Goal: Task Accomplishment & Management: Complete application form

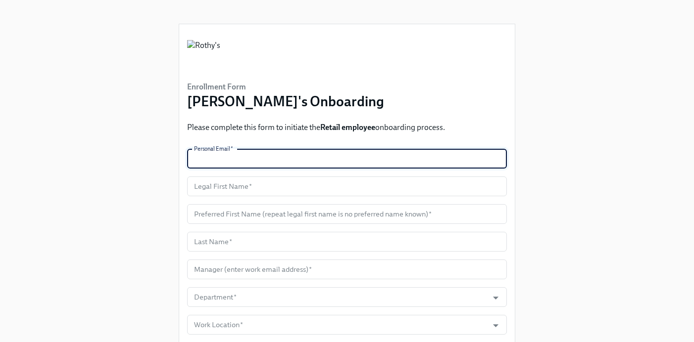
click at [257, 159] on input "text" at bounding box center [347, 159] width 320 height 20
paste input "[EMAIL_ADDRESS][DOMAIN_NAME]"
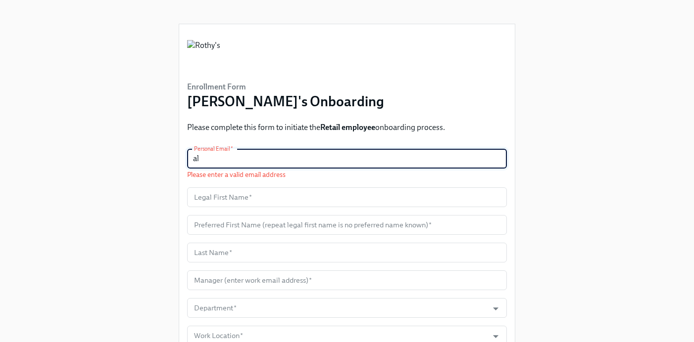
type input "a"
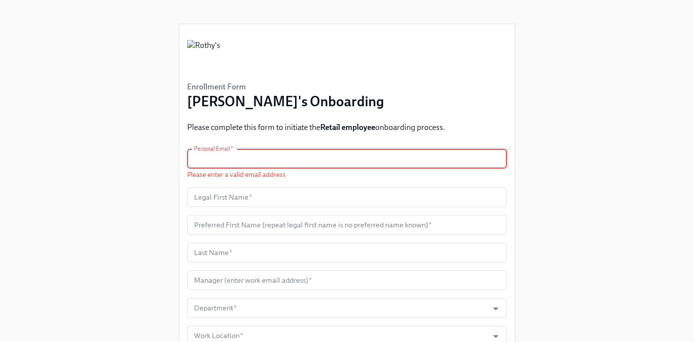
paste input "[EMAIL_ADDRESS][DOMAIN_NAME]"
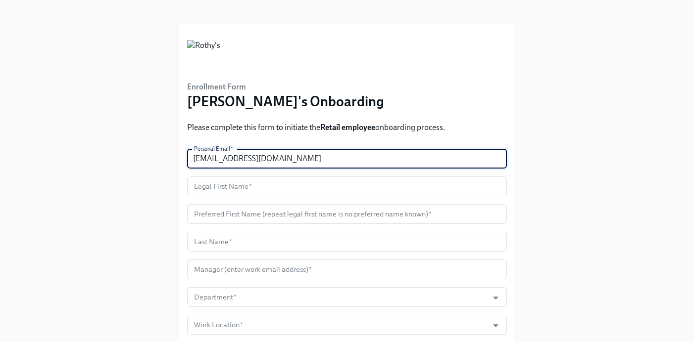
type input "[EMAIL_ADDRESS][DOMAIN_NAME]"
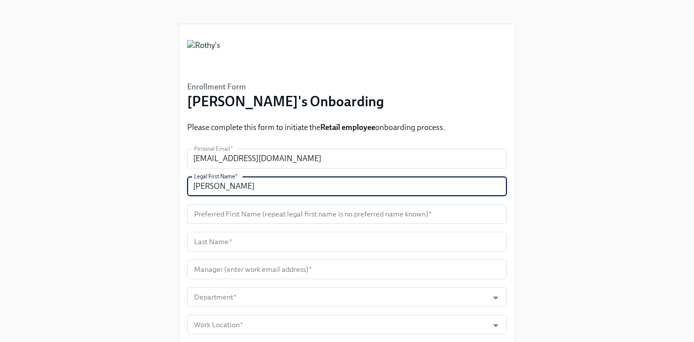
type input "[PERSON_NAME]"
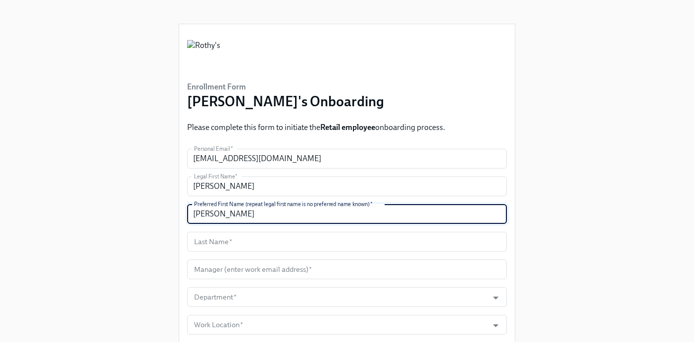
type input "[PERSON_NAME]"
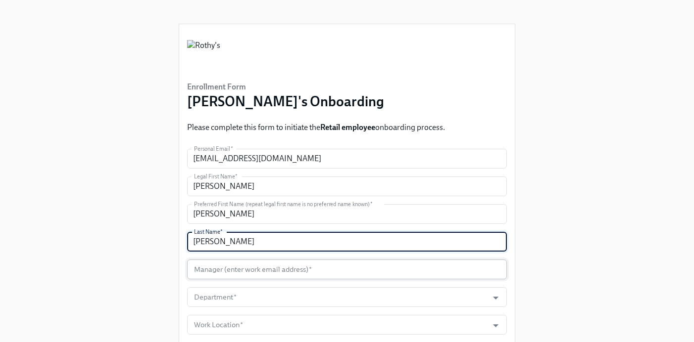
type input "[PERSON_NAME]"
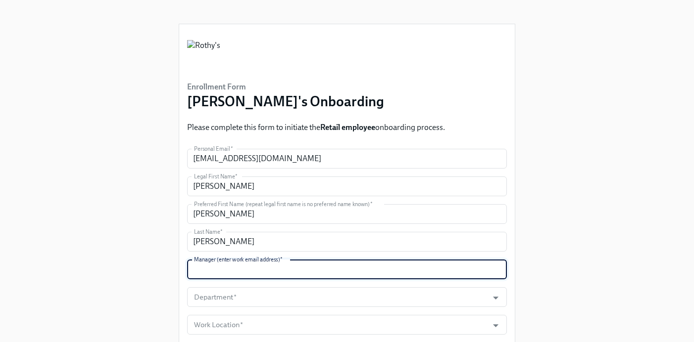
click at [245, 268] on input "text" at bounding box center [347, 270] width 320 height 20
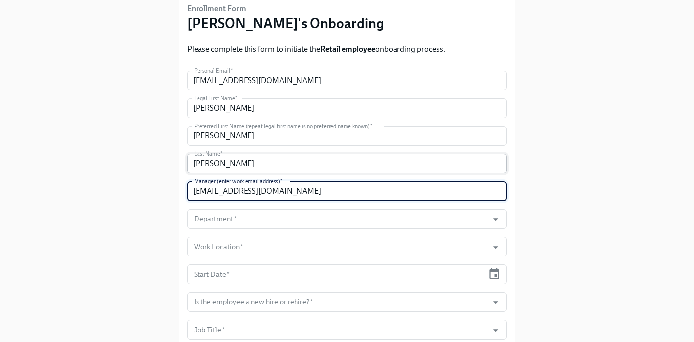
scroll to position [94, 0]
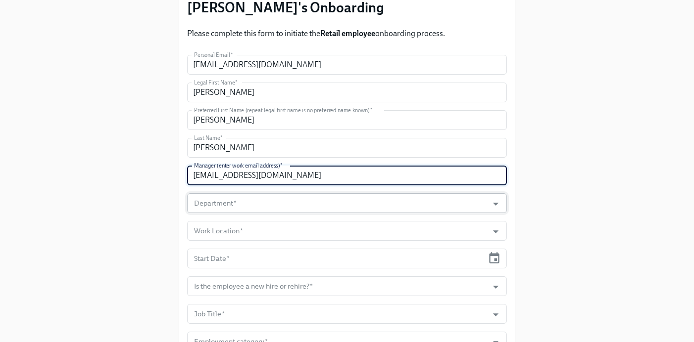
type input "[EMAIL_ADDRESS][DOMAIN_NAME]"
click at [249, 208] on input "Department   *" at bounding box center [337, 204] width 291 height 20
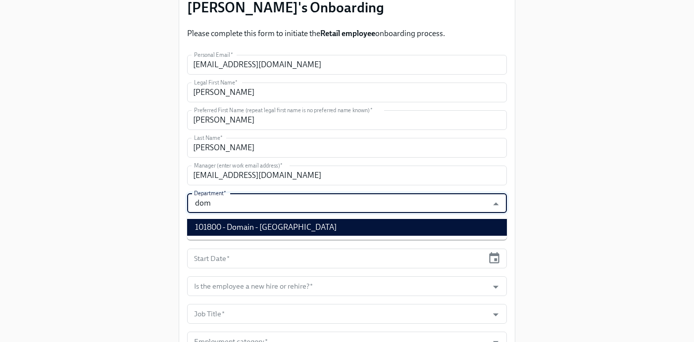
click at [260, 229] on li "101800 - Domain - [GEOGRAPHIC_DATA]" at bounding box center [347, 227] width 320 height 17
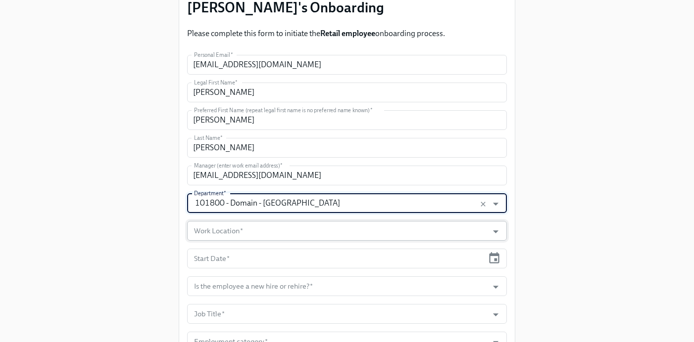
type input "101800 - Domain - [GEOGRAPHIC_DATA]"
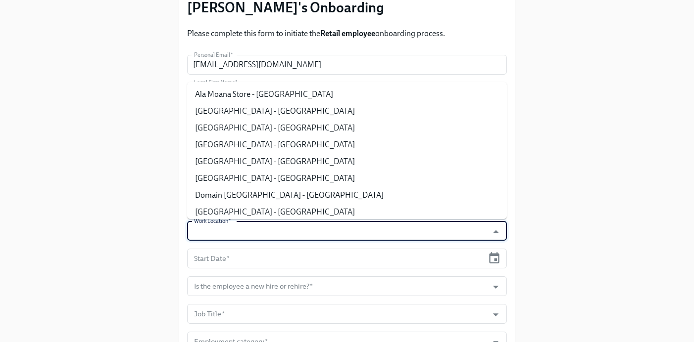
click at [250, 232] on input "Work Location   *" at bounding box center [337, 231] width 291 height 20
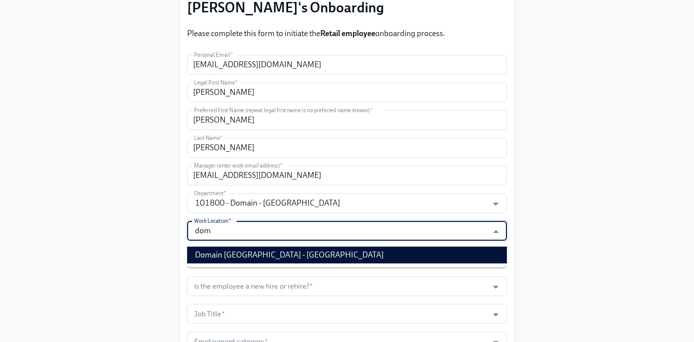
click at [252, 257] on li "Domain [GEOGRAPHIC_DATA] - [GEOGRAPHIC_DATA]" at bounding box center [347, 255] width 320 height 17
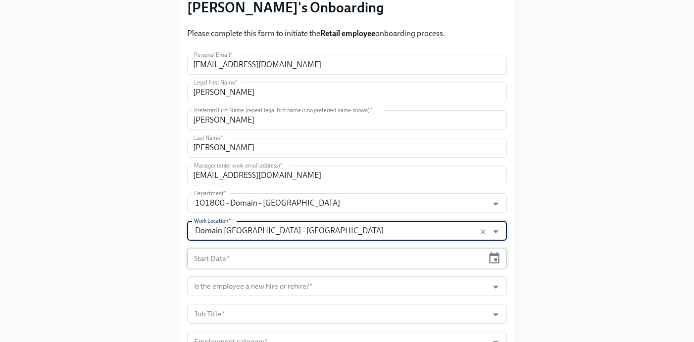
type input "Domain [GEOGRAPHIC_DATA] - [GEOGRAPHIC_DATA]"
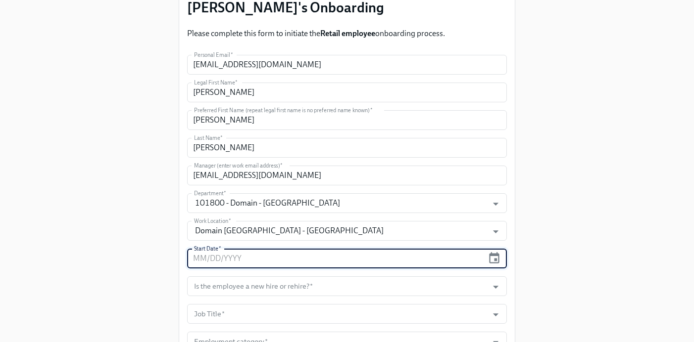
click at [242, 263] on input "text" at bounding box center [335, 259] width 296 height 20
type input "[DATE]"
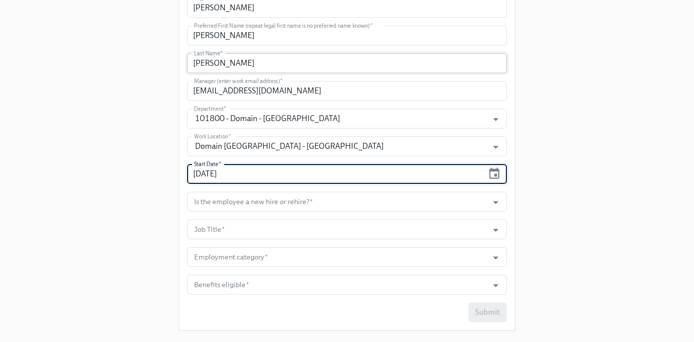
scroll to position [199, 0]
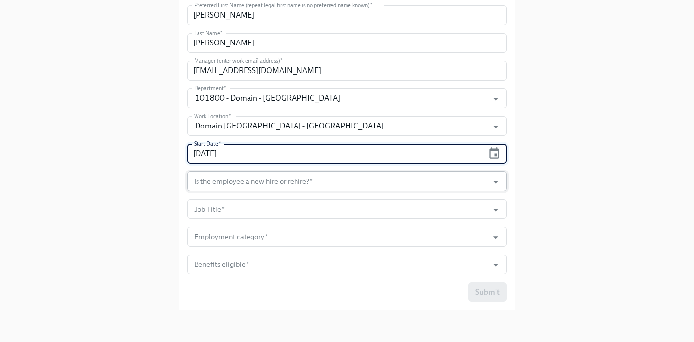
click at [248, 179] on input "Is the employee a new hire or rehire?   *" at bounding box center [337, 182] width 291 height 20
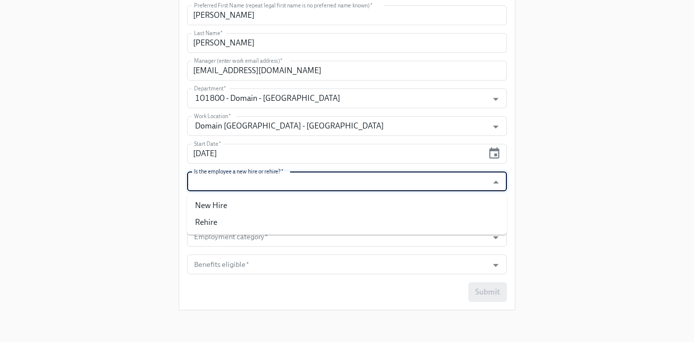
click at [240, 196] on ul "New Hire Rehire" at bounding box center [347, 215] width 320 height 42
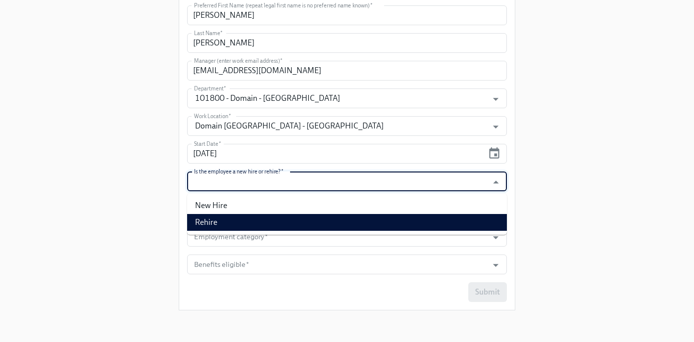
click at [232, 224] on li "Rehire" at bounding box center [347, 222] width 320 height 17
type input "Rehire"
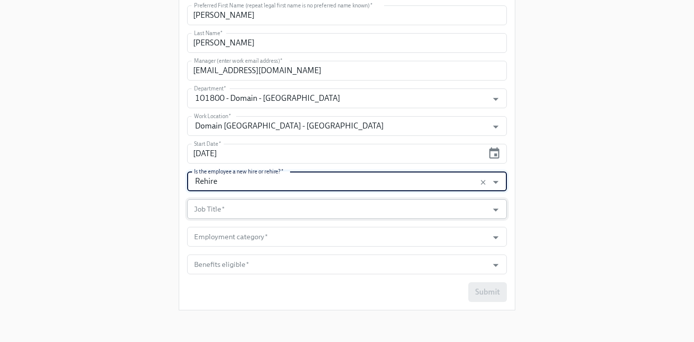
click at [233, 209] on input "Job Title   *" at bounding box center [337, 209] width 291 height 20
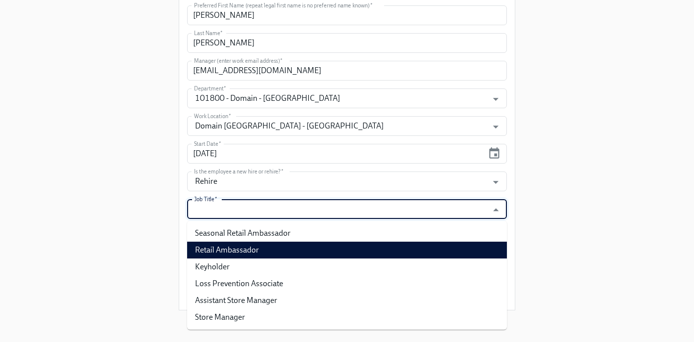
click at [234, 252] on li "Retail Ambassador" at bounding box center [347, 250] width 320 height 17
type input "Retail Ambassador"
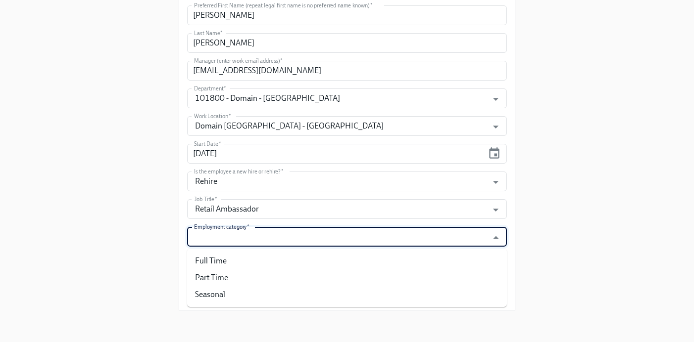
click at [232, 238] on input "Employment category   *" at bounding box center [337, 237] width 291 height 20
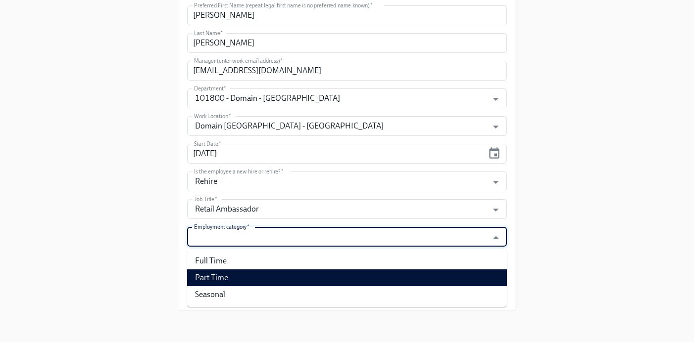
click at [226, 276] on li "Part Time" at bounding box center [347, 278] width 320 height 17
type input "Part Time"
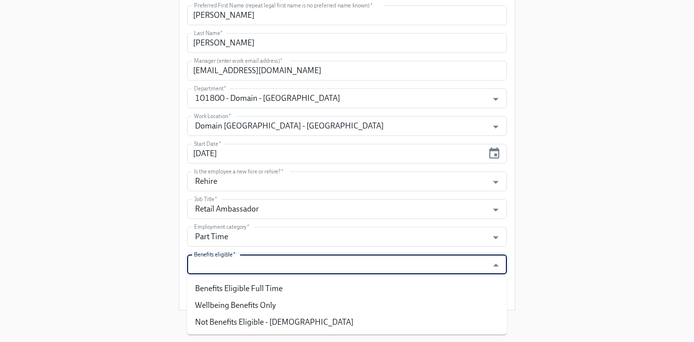
click at [226, 267] on input "Benefits eligible   *" at bounding box center [337, 265] width 291 height 20
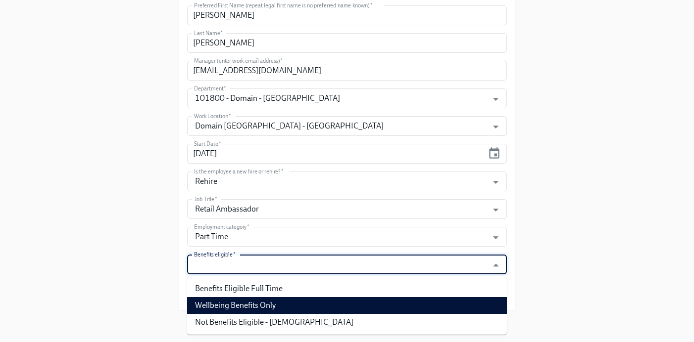
click at [225, 304] on li "Wellbeing Benefits Only" at bounding box center [347, 305] width 320 height 17
type input "Wellbeing Benefits Only"
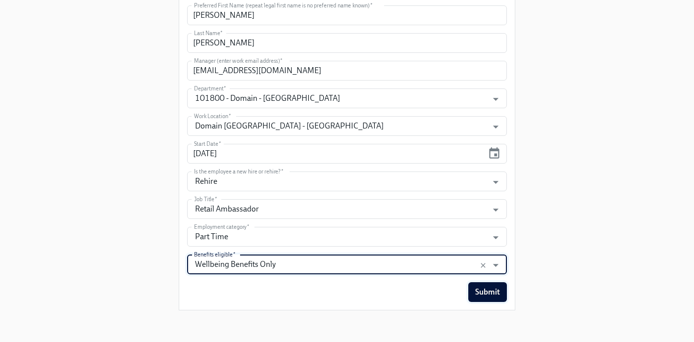
click at [495, 286] on button "Submit" at bounding box center [487, 293] width 39 height 20
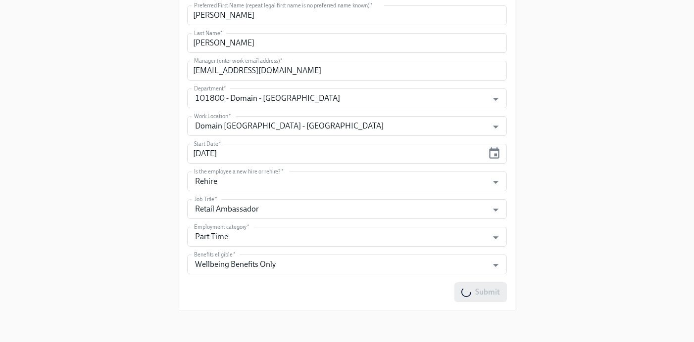
scroll to position [0, 0]
